Goal: Task Accomplishment & Management: Manage account settings

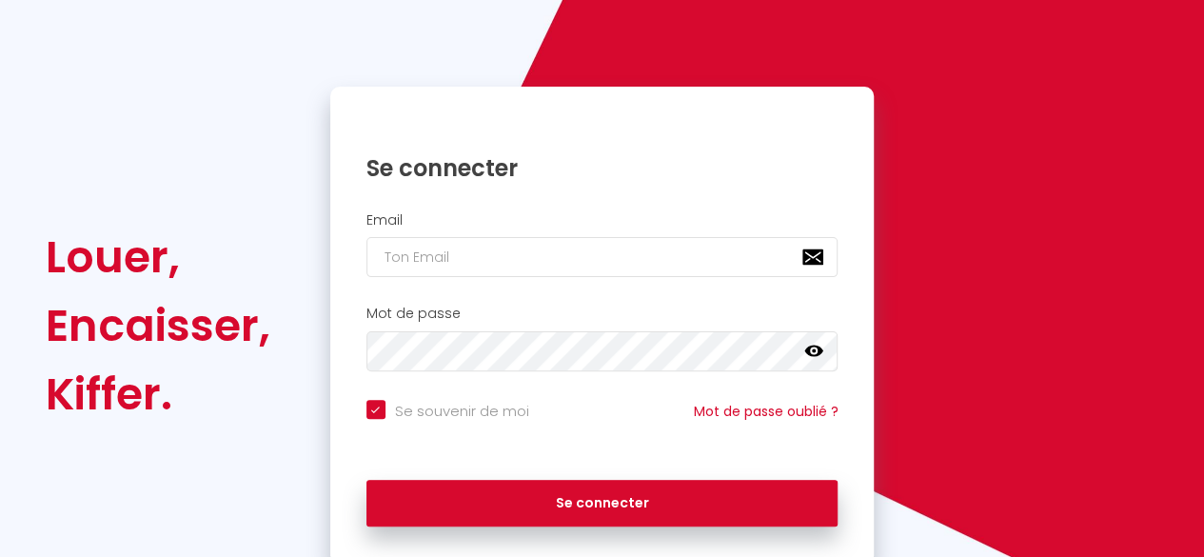
scroll to position [120, 0]
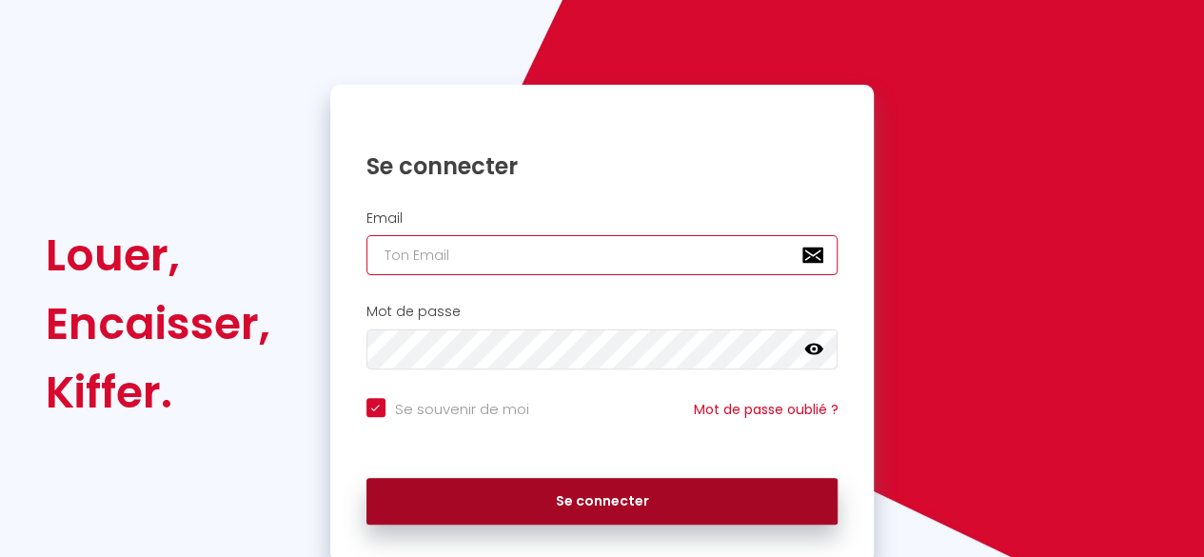
type input "[EMAIL_ADDRESS][DOMAIN_NAME]"
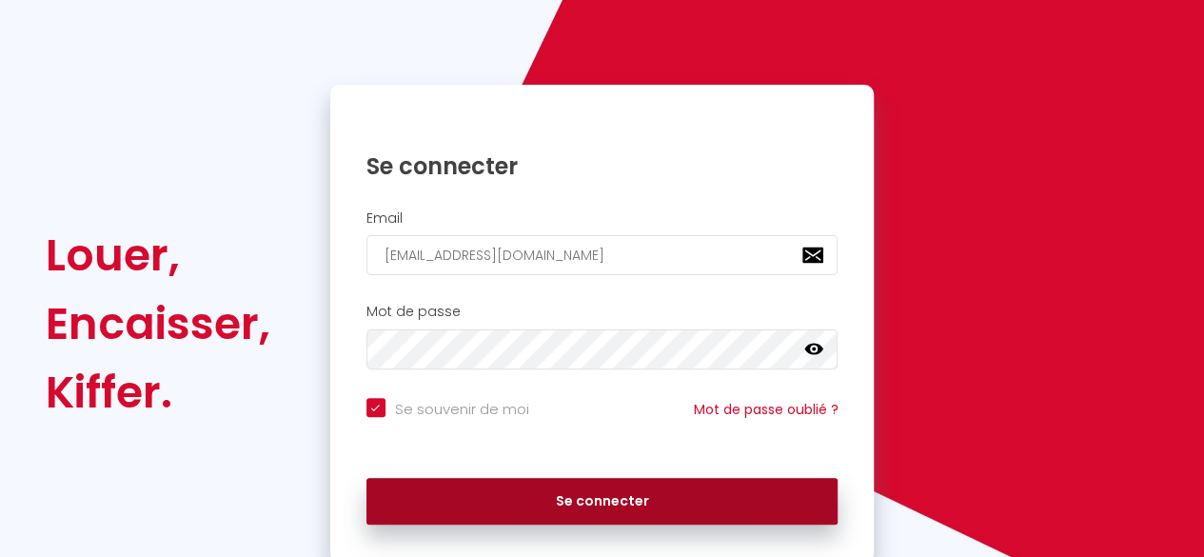
click at [543, 491] on button "Se connecter" at bounding box center [602, 502] width 472 height 48
checkbox input "true"
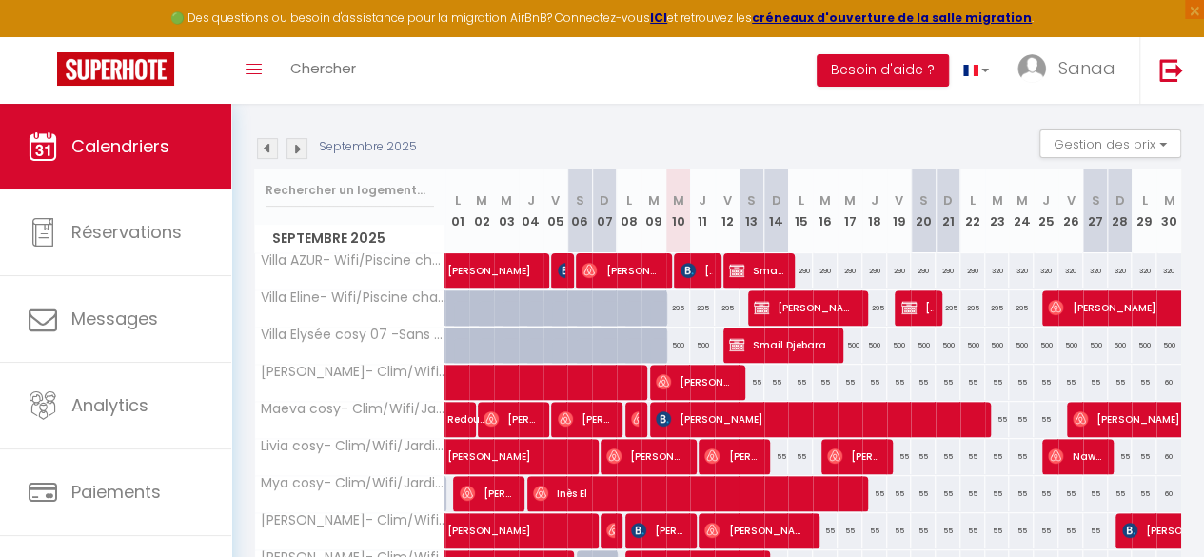
scroll to position [182, 0]
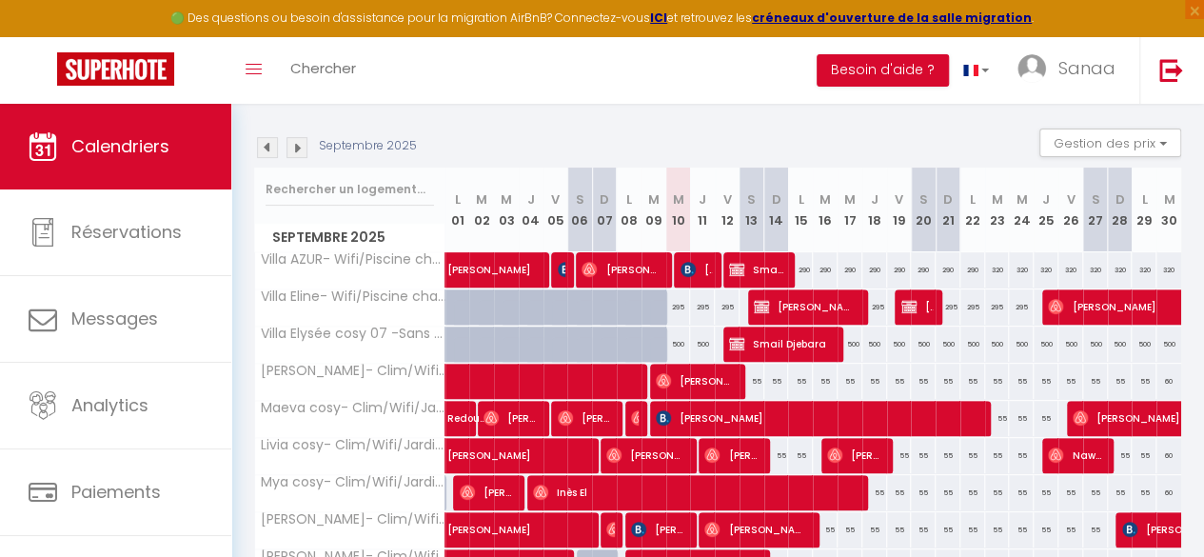
click at [265, 147] on img at bounding box center [267, 147] width 21 height 21
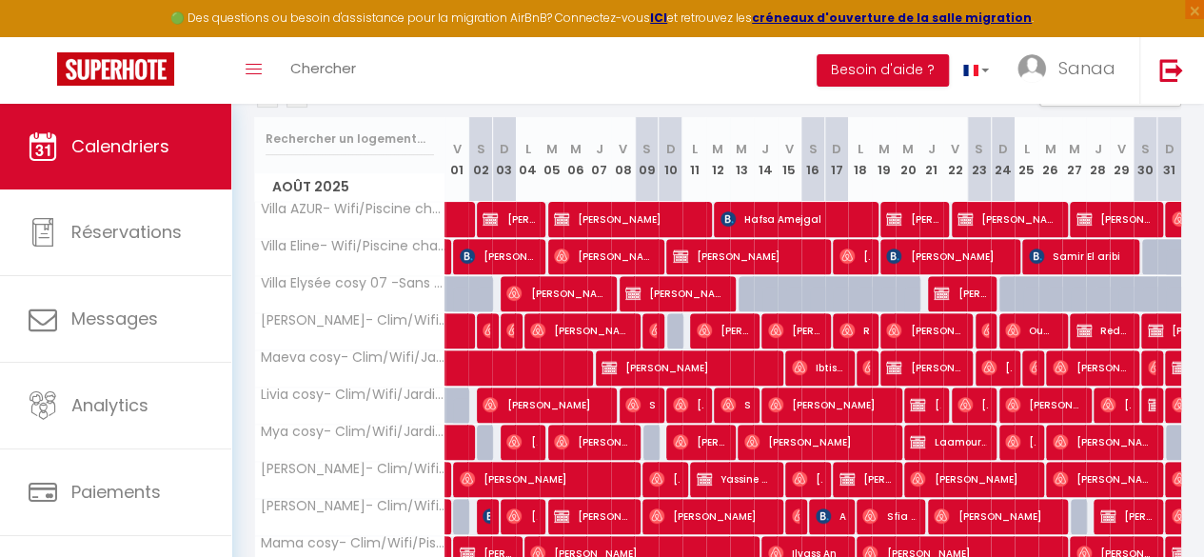
scroll to position [198, 0]
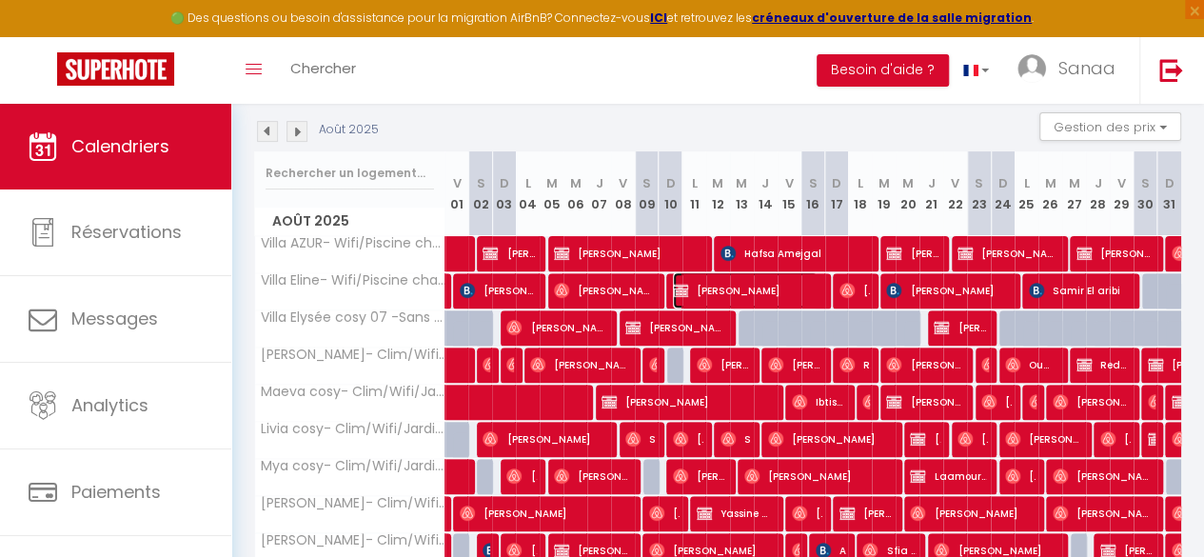
click at [767, 282] on span "[PERSON_NAME]" at bounding box center [745, 290] width 145 height 36
select select "OK"
select select "KO"
select select "1"
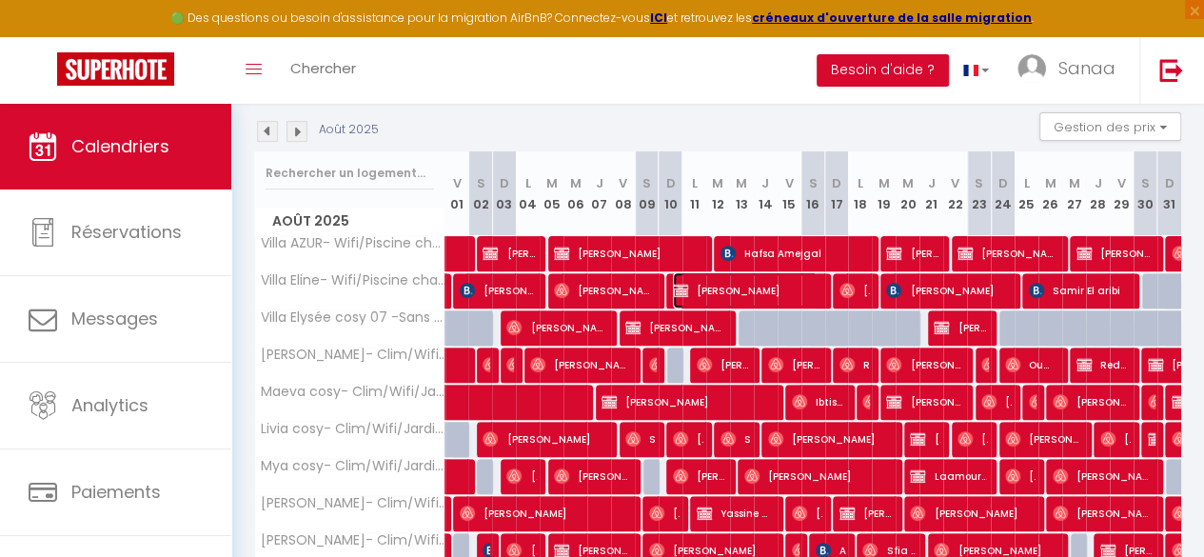
select select "1"
select select
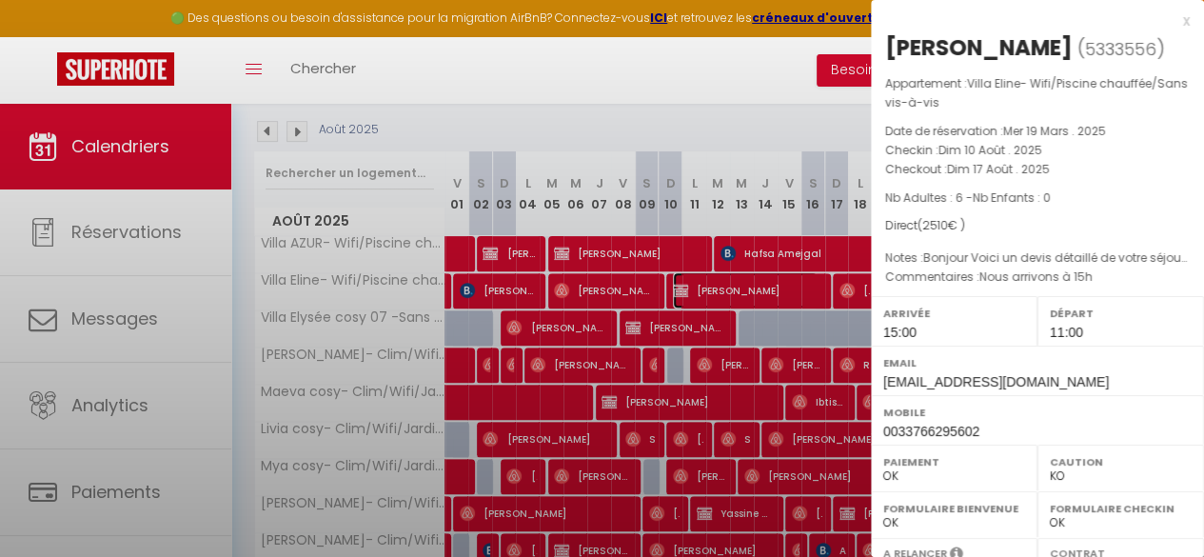
select select "34495"
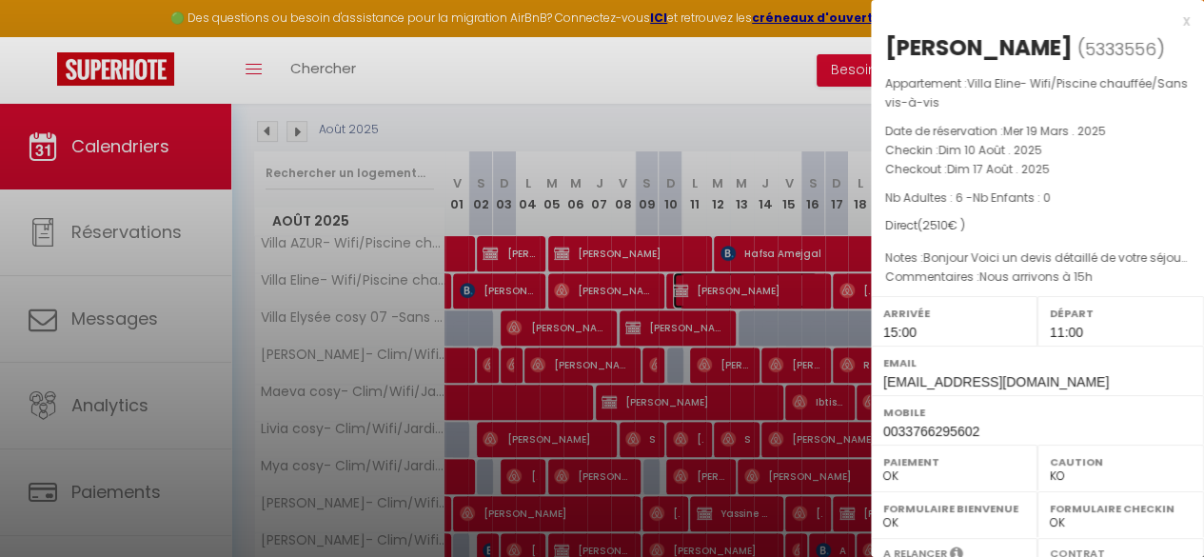
scroll to position [345, 0]
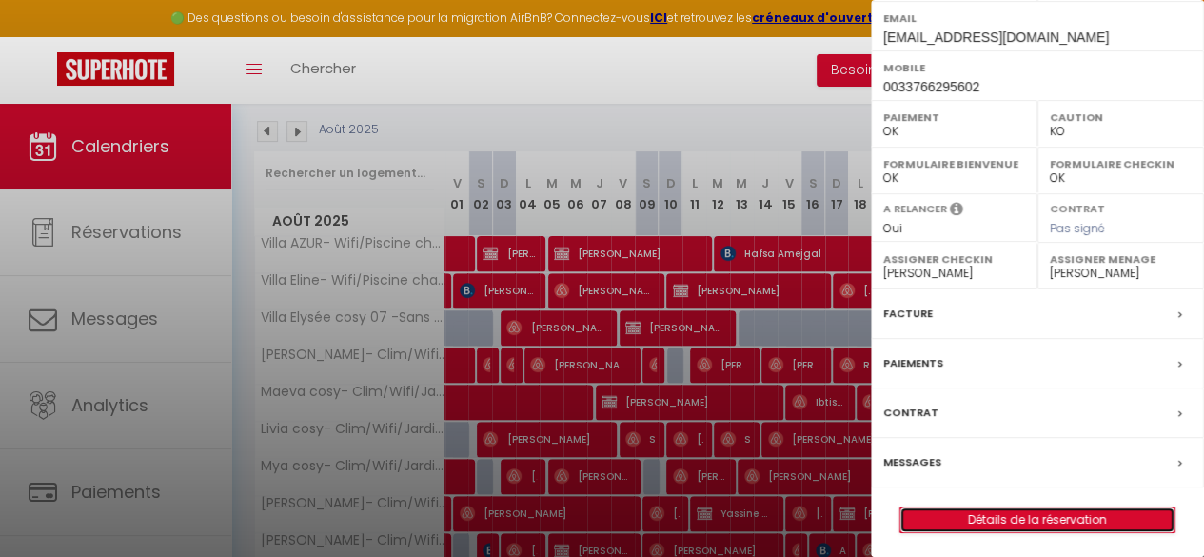
click at [959, 513] on link "Détails de la réservation" at bounding box center [1037, 519] width 274 height 25
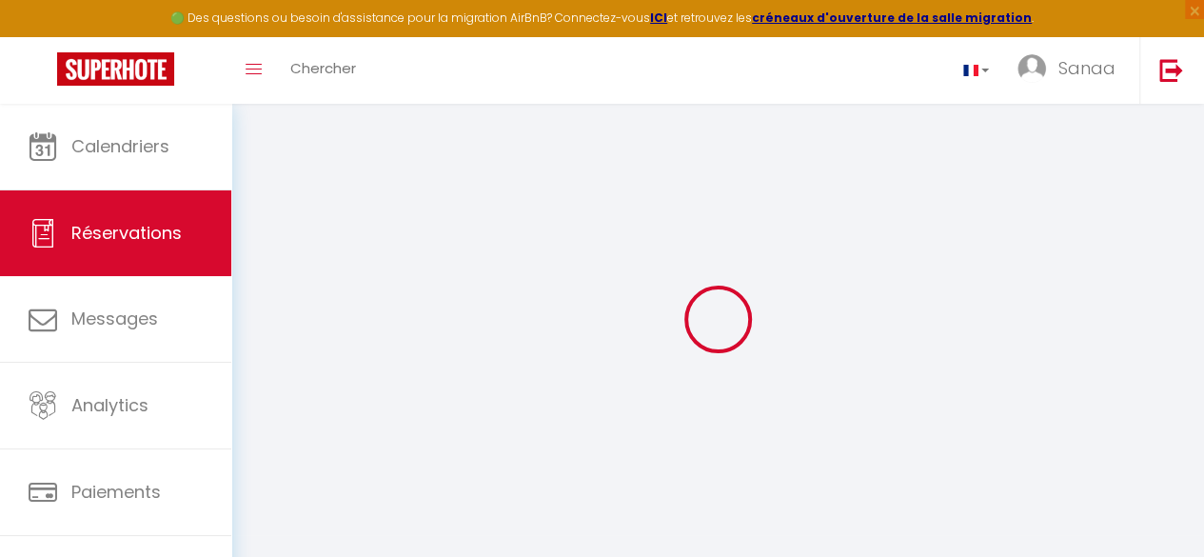
type input "Watil"
type input "Oufkir"
type input "[EMAIL_ADDRESS][DOMAIN_NAME]"
type input "0033766295602"
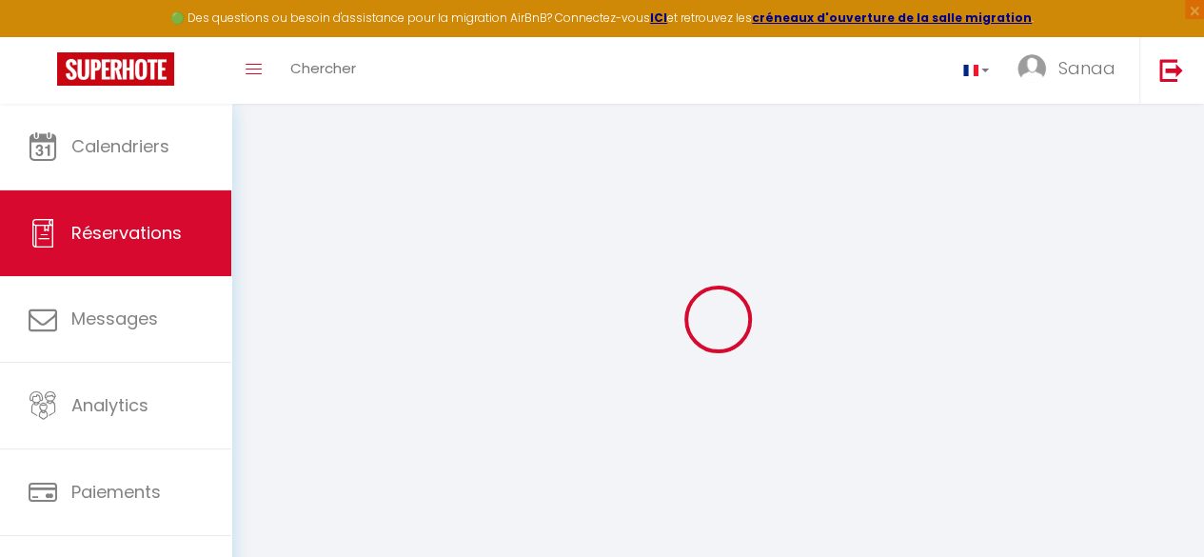
type input "0766295602"
select select
select select "51234"
select select "1"
type input "Dim 10 Août 2025"
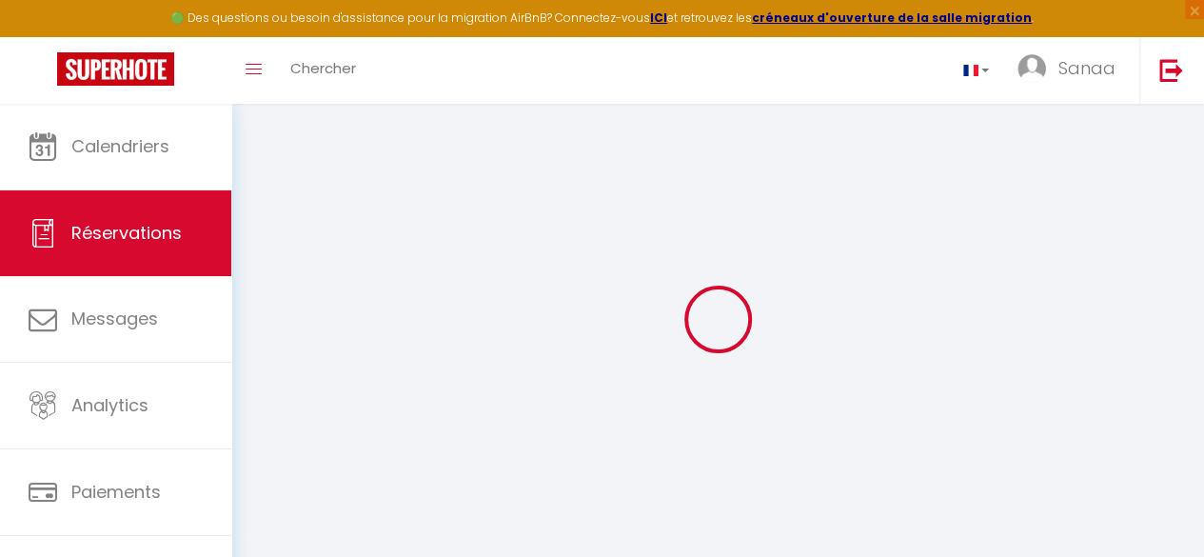
select select
type input "Dim 17 Août 2025"
select select
type input "6"
select select "12"
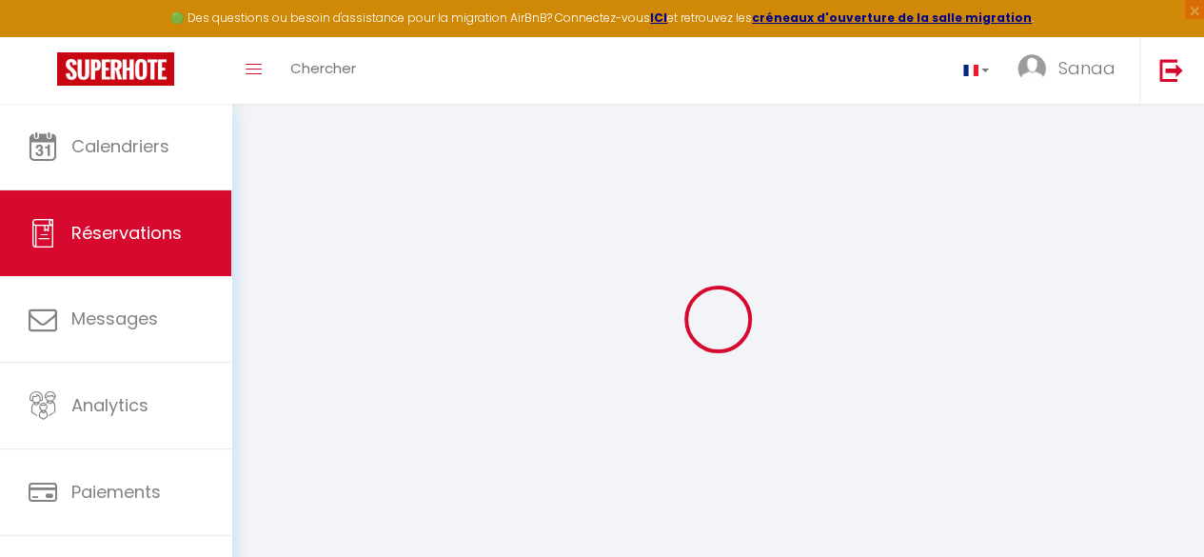
select select
type input "2450"
checkbox input "false"
type input "0"
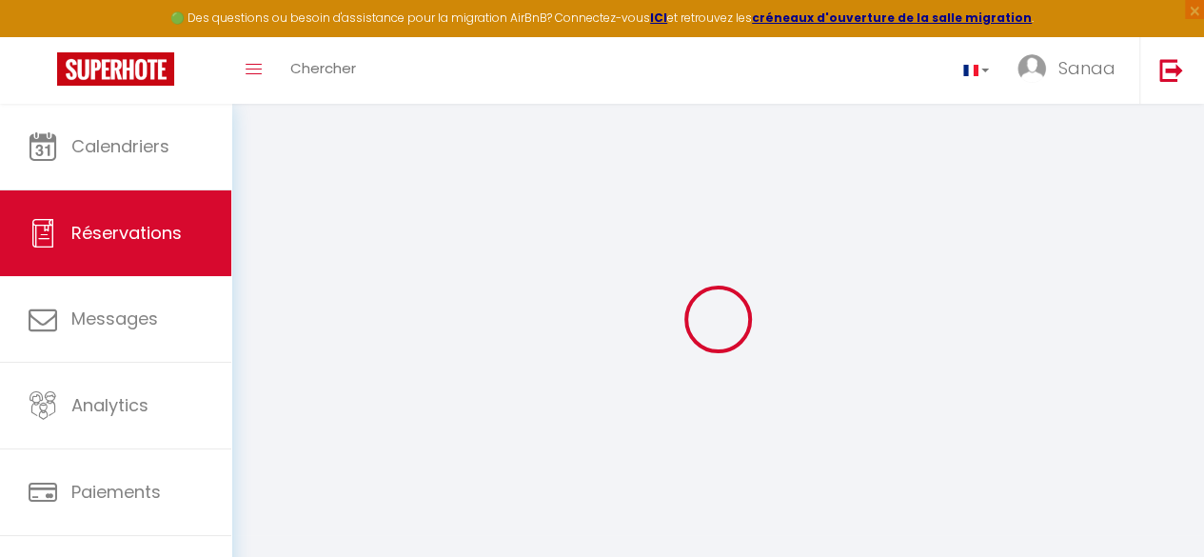
type input "0"
select select
select select "14"
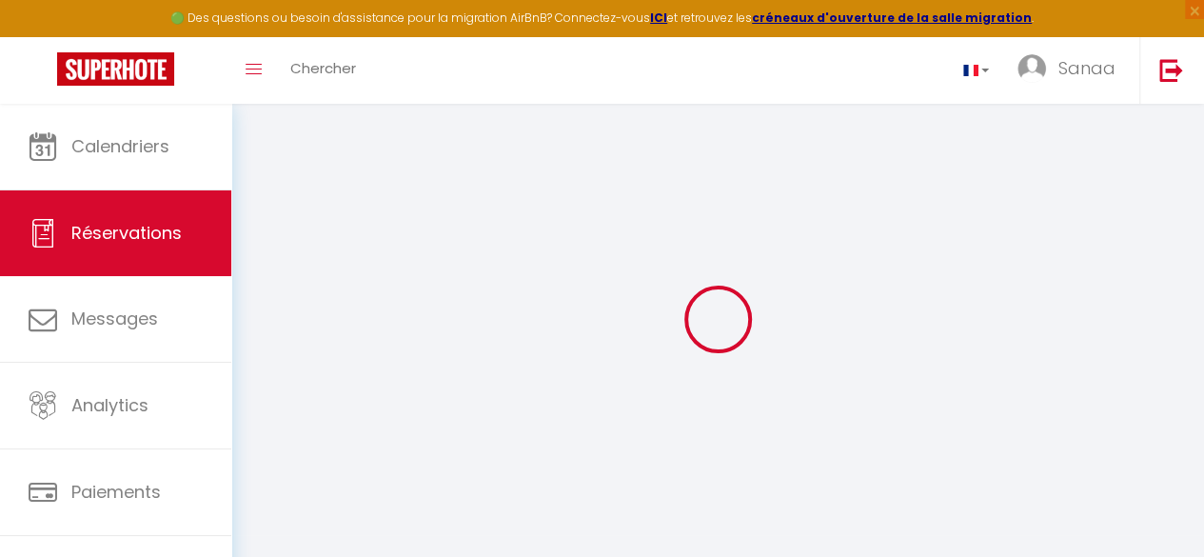
checkbox input "false"
select select
checkbox input "false"
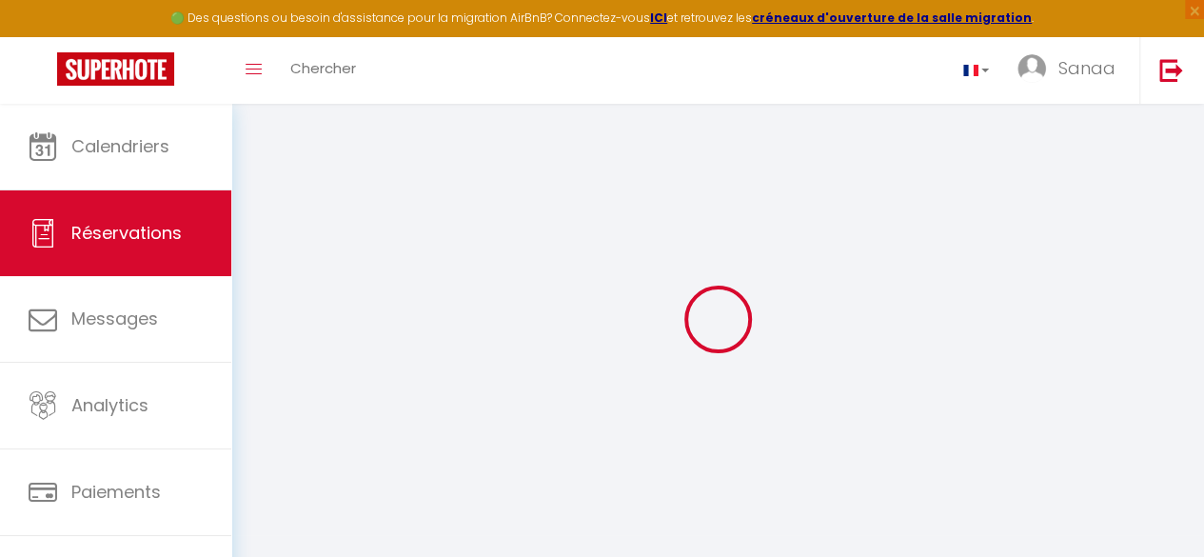
select select
checkbox input "false"
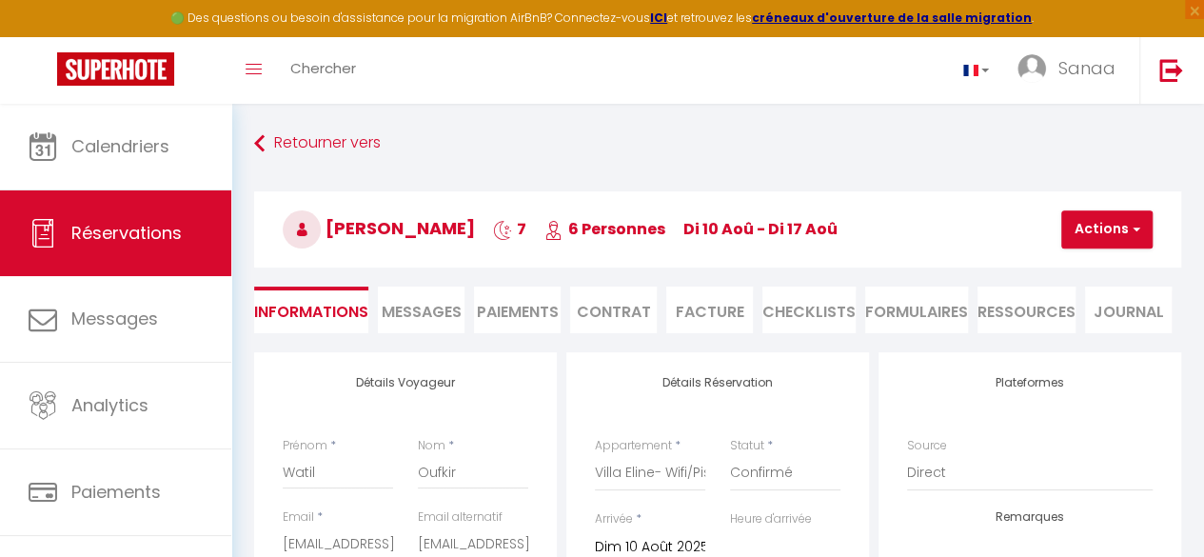
select select
checkbox input "false"
type textarea "Nous arrivons à 15h"
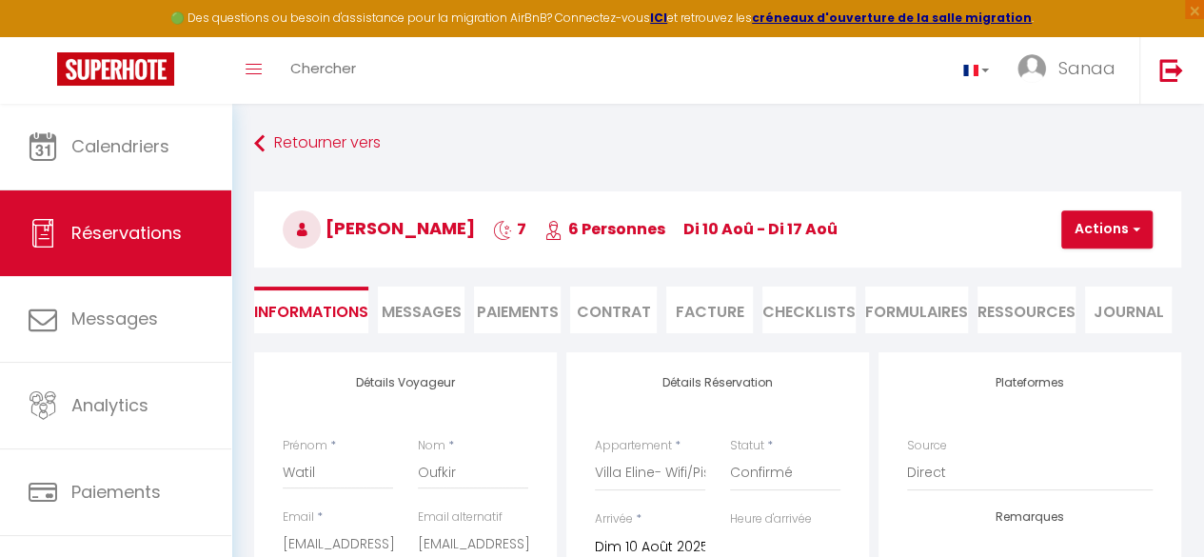
type textarea "Bonjour Voici un devis détaillé de votre séjour dans la [GEOGRAPHIC_DATA]. Acom…"
select select
type input "60"
select select
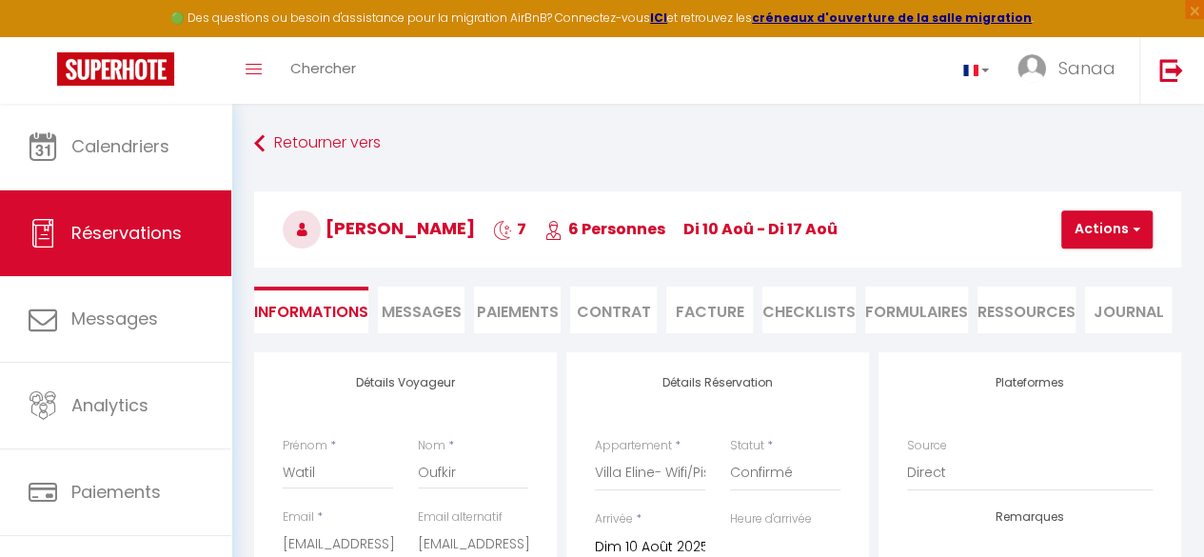
checkbox input "false"
select select
checkbox input "false"
select select "15:00"
select select "11:00"
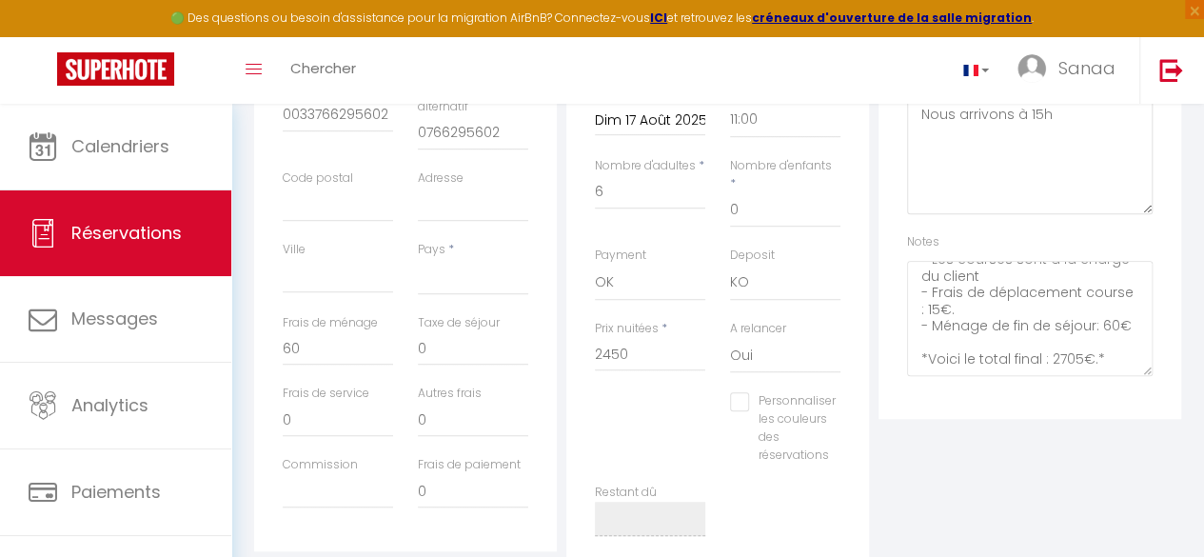
scroll to position [416, 0]
